Goal: Information Seeking & Learning: Learn about a topic

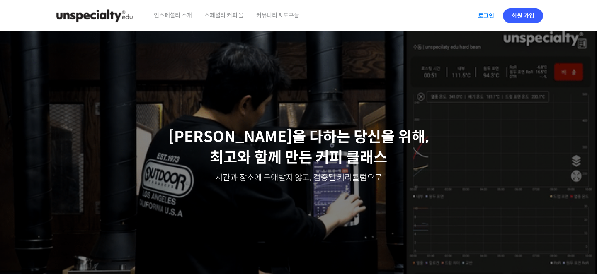
click at [486, 16] on link "로그인" at bounding box center [486, 15] width 26 height 19
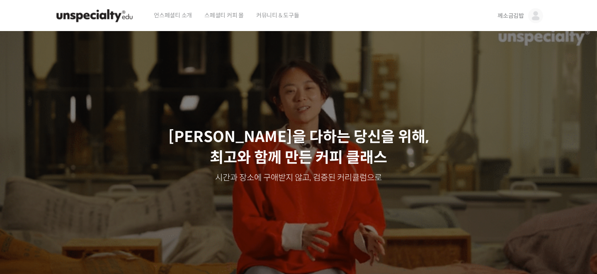
click at [503, 18] on span "께소금김밥" at bounding box center [510, 15] width 27 height 7
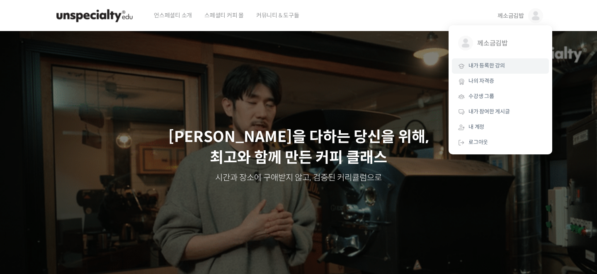
click at [483, 73] on link "내가 등록한 강의" at bounding box center [500, 65] width 97 height 15
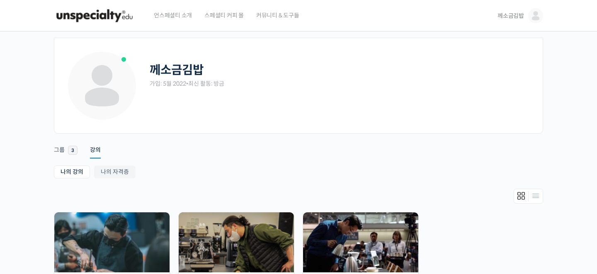
scroll to position [126, 0]
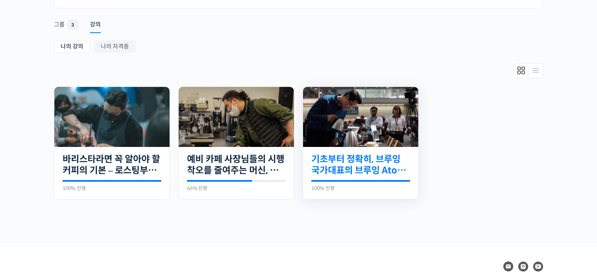
click at [328, 167] on link "기초부터 정확히, 브루잉 국가대표의 브루잉 AtoZ 클래스" at bounding box center [360, 165] width 99 height 23
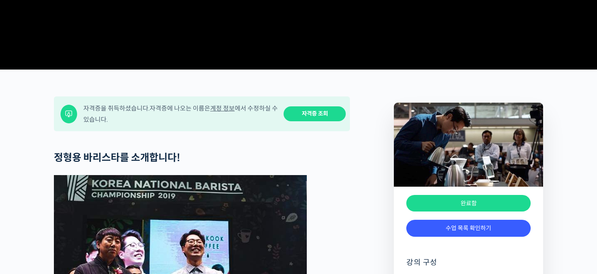
scroll to position [324, 0]
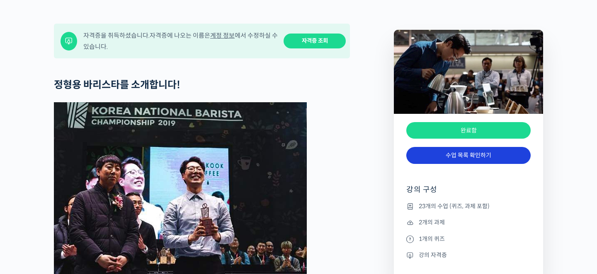
click at [427, 164] on link "수업 목록 확인하기" at bounding box center [468, 155] width 124 height 17
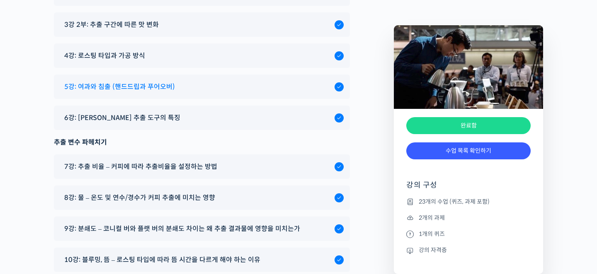
scroll to position [4794, 0]
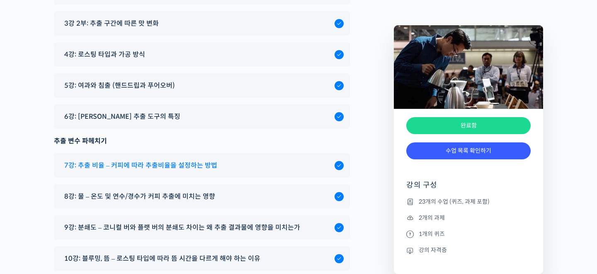
click at [223, 160] on div "7강: 추출 비율 – 커피에 따라 추출비율을 설정하는 방법" at bounding box center [197, 165] width 274 height 11
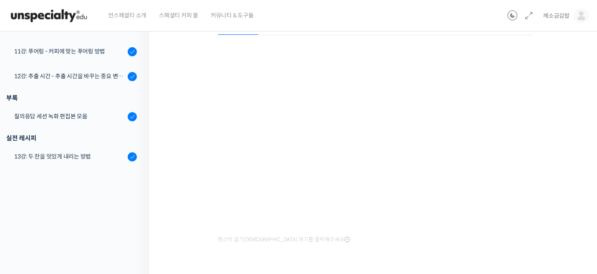
scroll to position [106, 0]
click at [194, 239] on div "기초부터 정확히, 브루잉 국가대표의 브루잉 AtoZ 클래스 7강: 추출 비율 – 커피에 따라 추출비율을 설정하는 방법 완료함 수업 10 / 2…" at bounding box center [375, 107] width 369 height 352
click at [558, 153] on div "기초부터 정확히, 브루잉 국가대표의 브루잉 AtoZ 클래스 7강: 추출 비율 – 커피에 따라 추출비율을 설정하는 방법 완료함 수업 10 / 2…" at bounding box center [375, 107] width 369 height 352
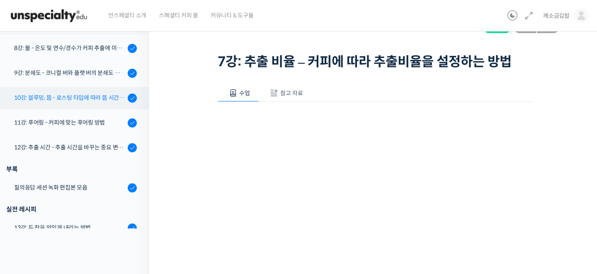
scroll to position [357, 0]
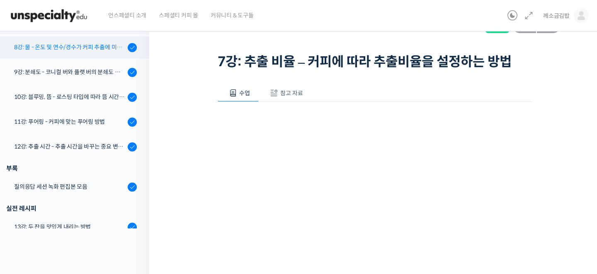
click at [93, 56] on link "8강: 물 - 온도 및 연수/경수가 커피 추출에 미치는 영향" at bounding box center [72, 47] width 153 height 22
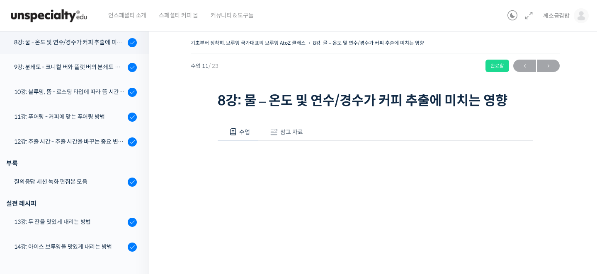
click at [84, 16] on img at bounding box center [48, 15] width 81 height 25
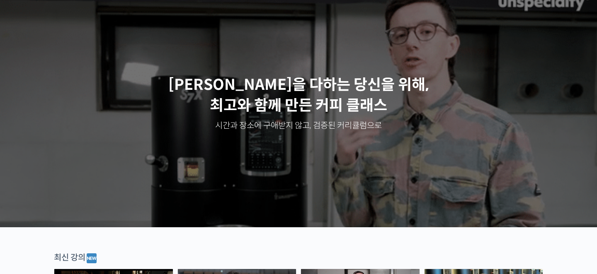
scroll to position [194, 0]
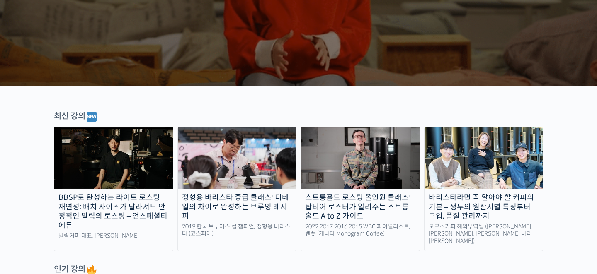
click at [215, 172] on img at bounding box center [237, 158] width 119 height 61
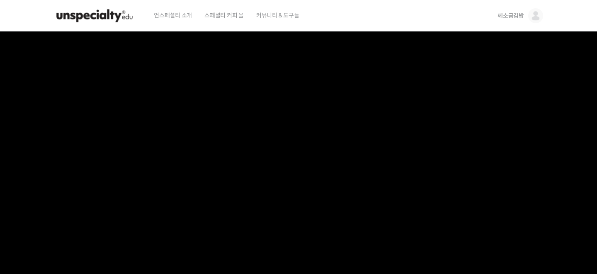
click at [510, 19] on link "께소금김밥" at bounding box center [520, 16] width 46 height 32
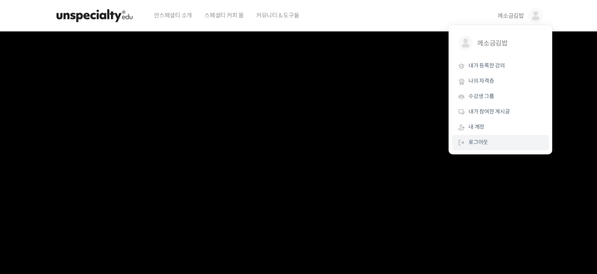
click at [486, 148] on link "로그아웃" at bounding box center [500, 142] width 97 height 15
